Goal: Find specific page/section: Find specific page/section

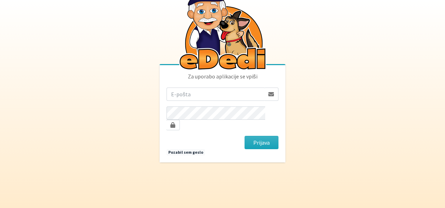
click at [247, 100] on input "email" at bounding box center [216, 94] width 98 height 13
type input "[EMAIL_ADDRESS][PERSON_NAME][DOMAIN_NAME]"
click at [250, 136] on button "Prijava" at bounding box center [262, 142] width 34 height 13
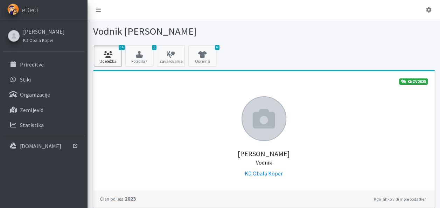
click at [110, 56] on icon at bounding box center [108, 54] width 24 height 7
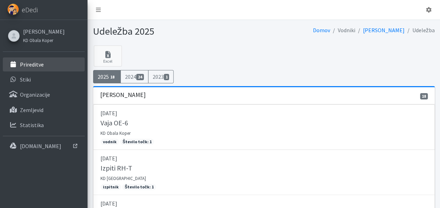
click at [58, 67] on link "Prireditve" at bounding box center [44, 64] width 82 height 14
